Goal: Check status: Check status

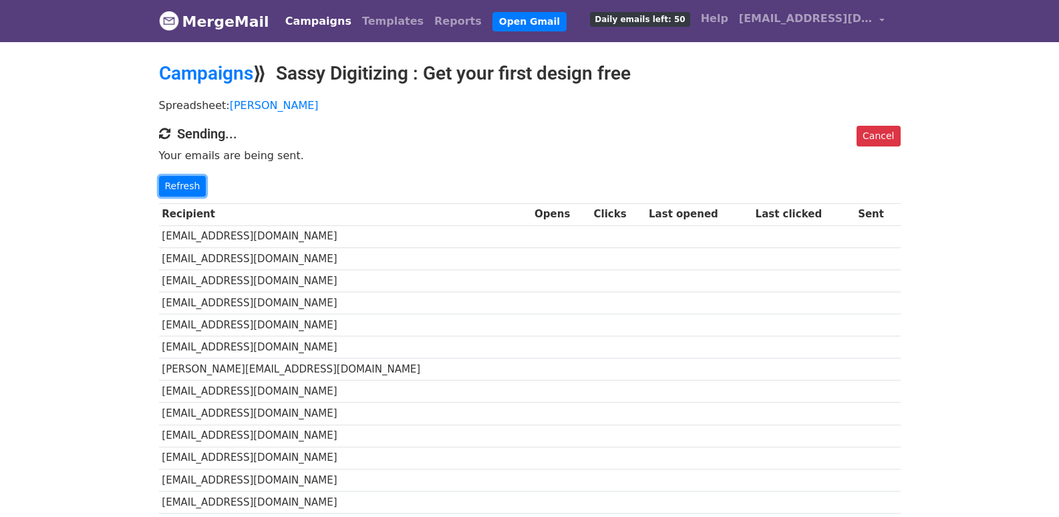
click at [190, 189] on link "Refresh" at bounding box center [182, 186] width 47 height 21
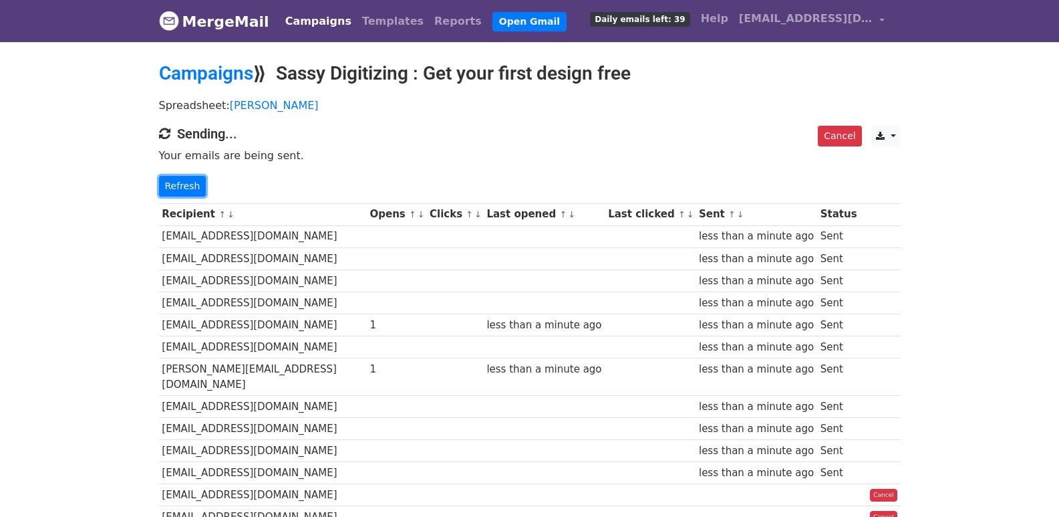
drag, startPoint x: 188, startPoint y: 182, endPoint x: 352, endPoint y: 240, distance: 173.7
click at [187, 182] on link "Refresh" at bounding box center [182, 186] width 47 height 21
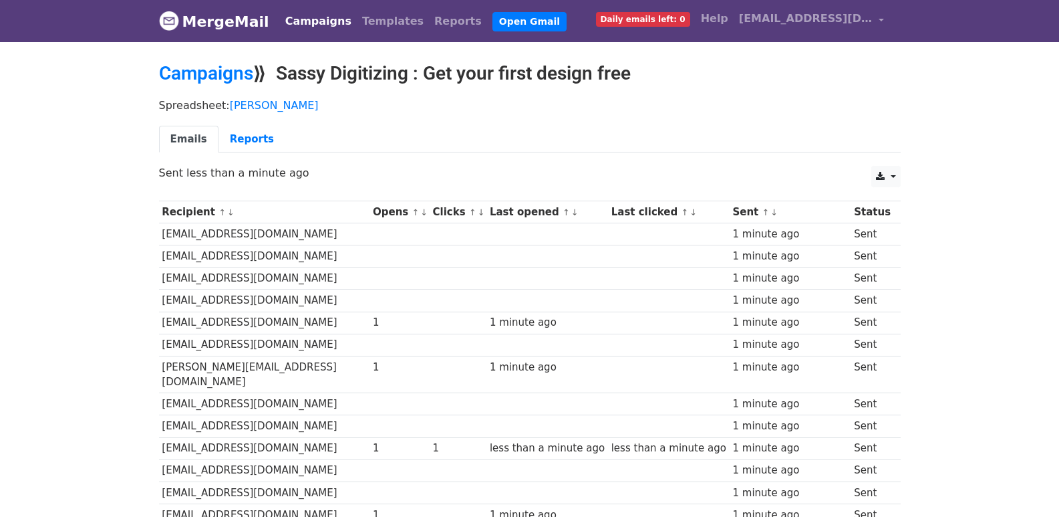
scroll to position [930, 0]
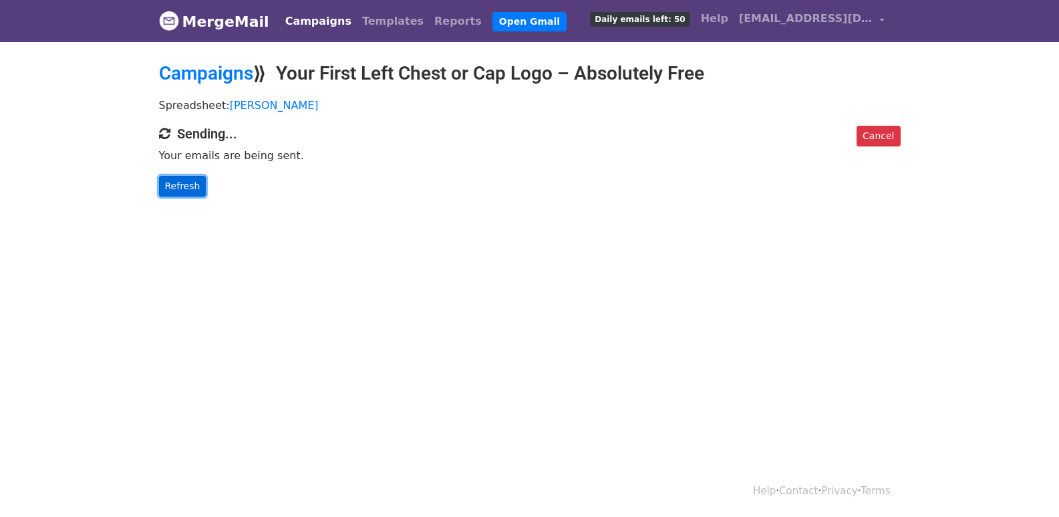
click at [182, 194] on link "Refresh" at bounding box center [182, 186] width 47 height 21
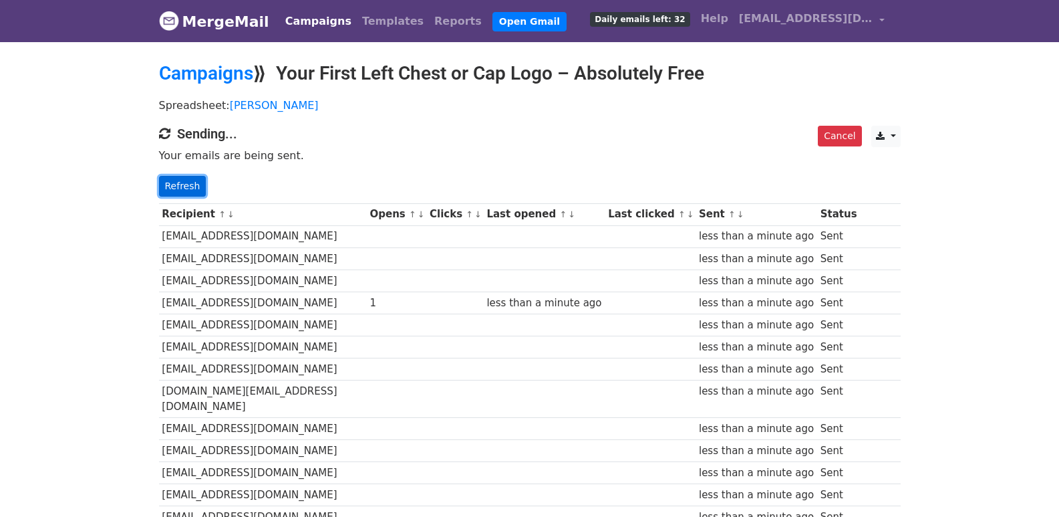
click at [176, 182] on link "Refresh" at bounding box center [182, 186] width 47 height 21
click at [177, 181] on link "Refresh" at bounding box center [182, 186] width 47 height 21
click at [177, 176] on link "Refresh" at bounding box center [182, 186] width 47 height 21
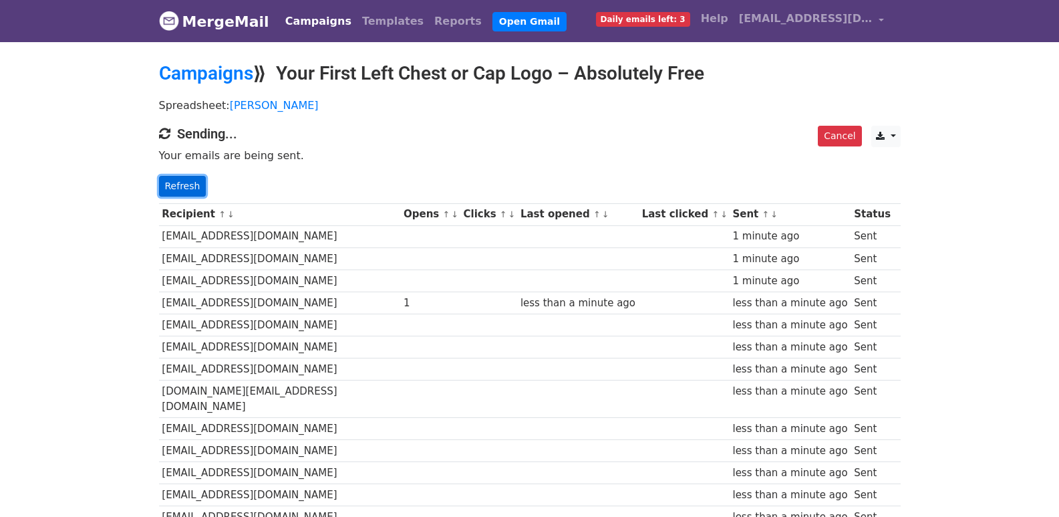
click at [175, 192] on link "Refresh" at bounding box center [182, 186] width 47 height 21
